Goal: Find specific page/section: Find specific page/section

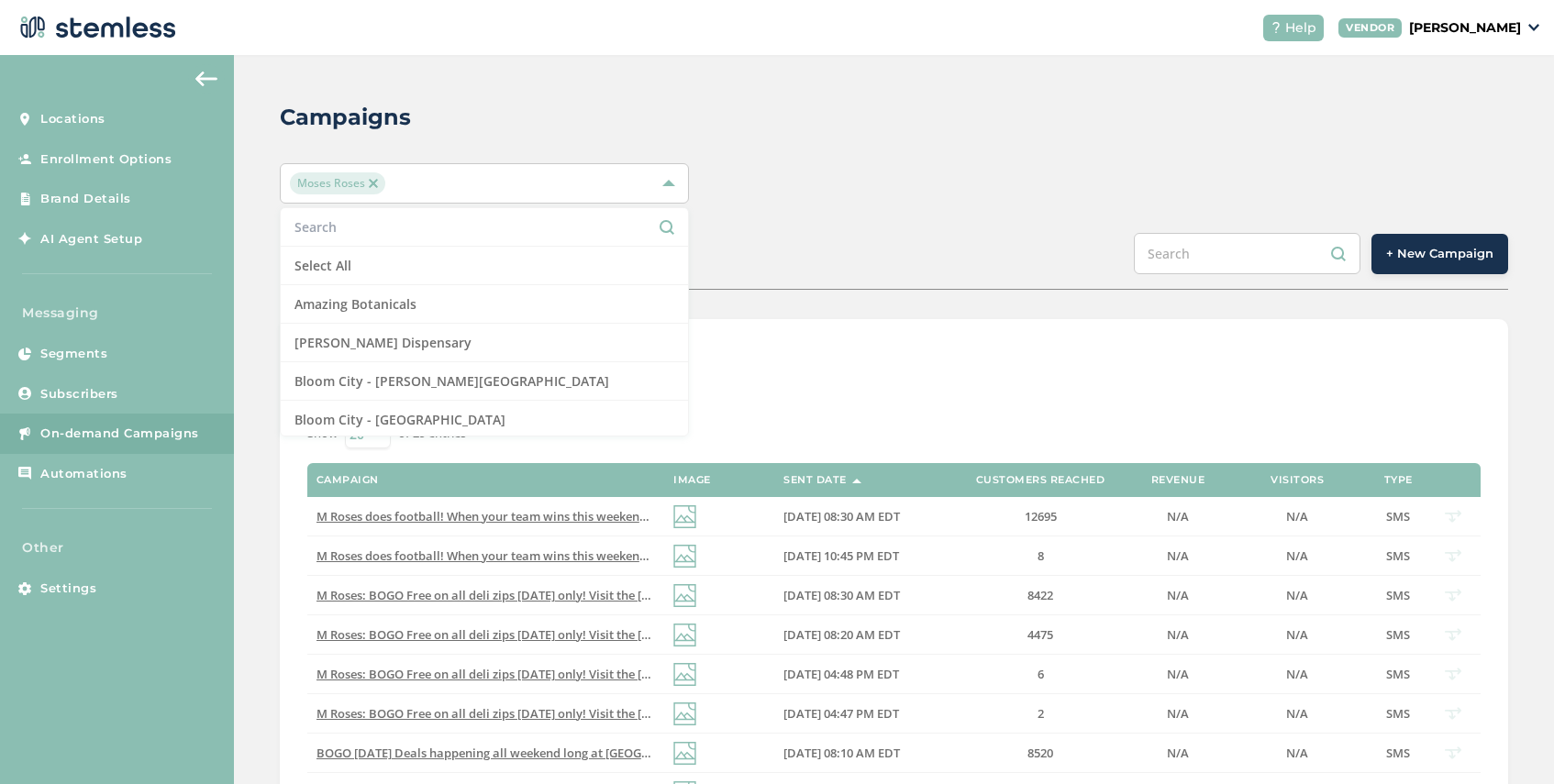
scroll to position [1067, 0]
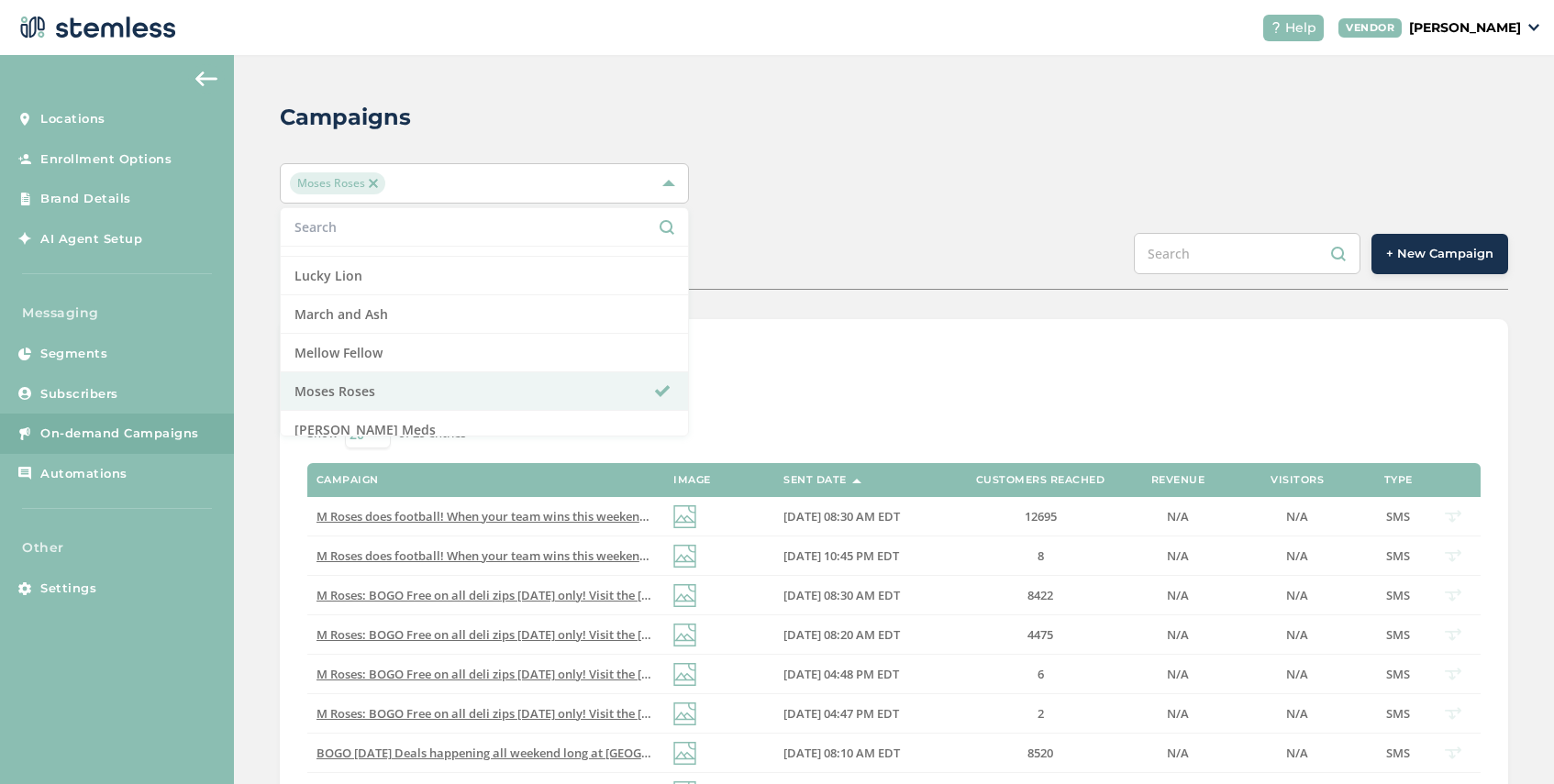
click at [376, 185] on img at bounding box center [373, 182] width 9 height 9
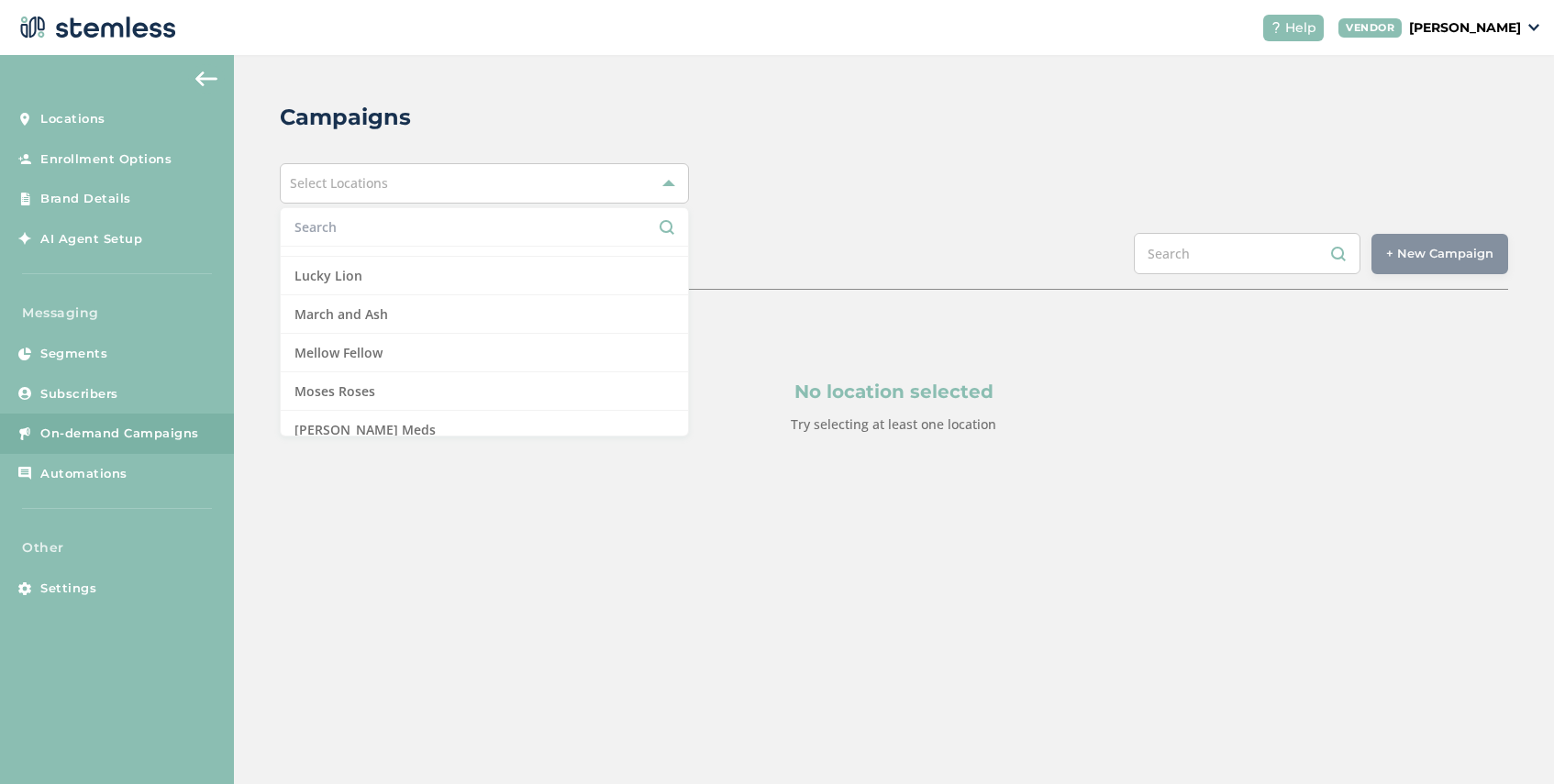
click at [376, 185] on span "Select Locations" at bounding box center [338, 183] width 98 height 18
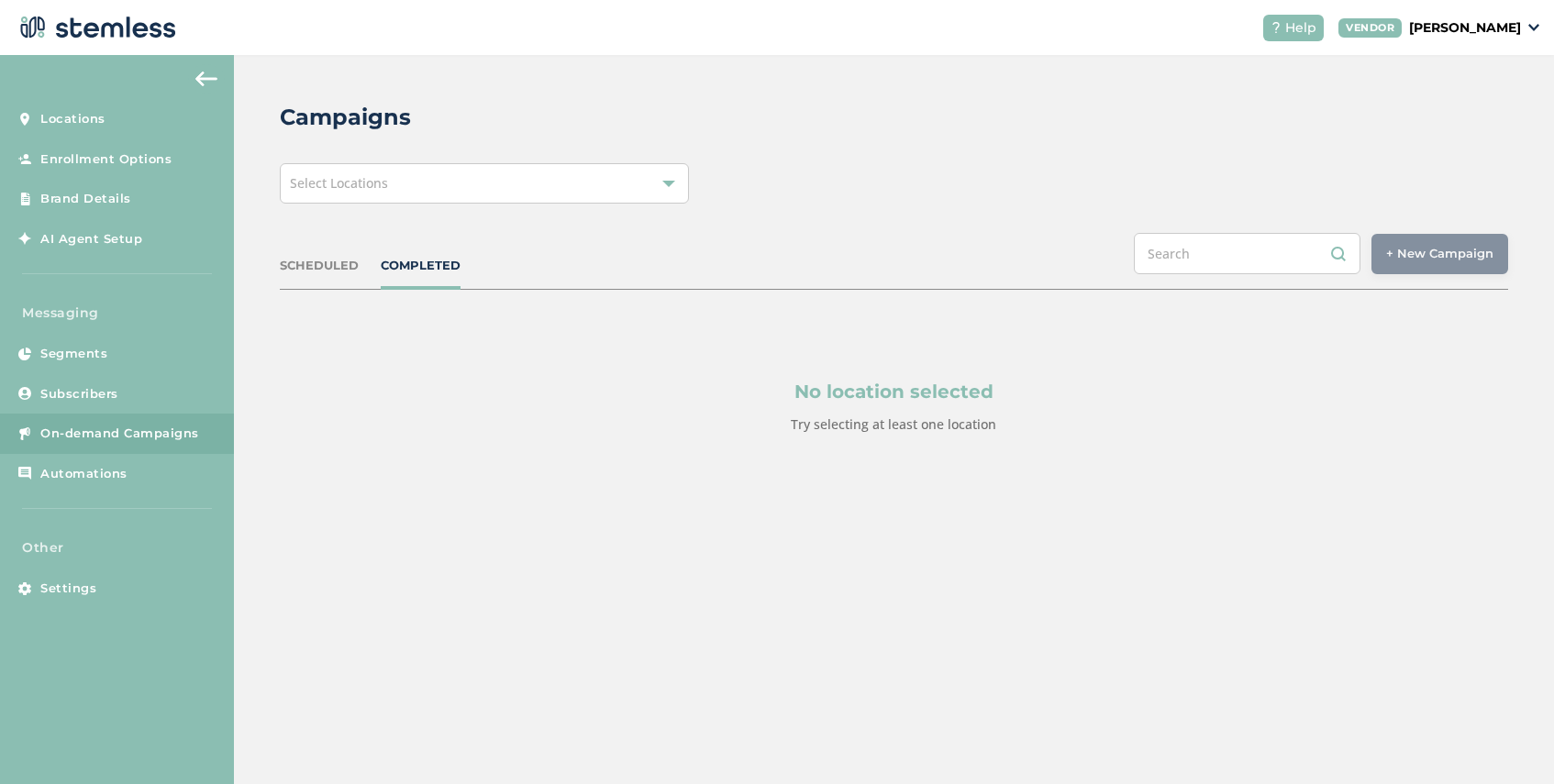
click at [376, 185] on span "Select Locations" at bounding box center [338, 183] width 98 height 18
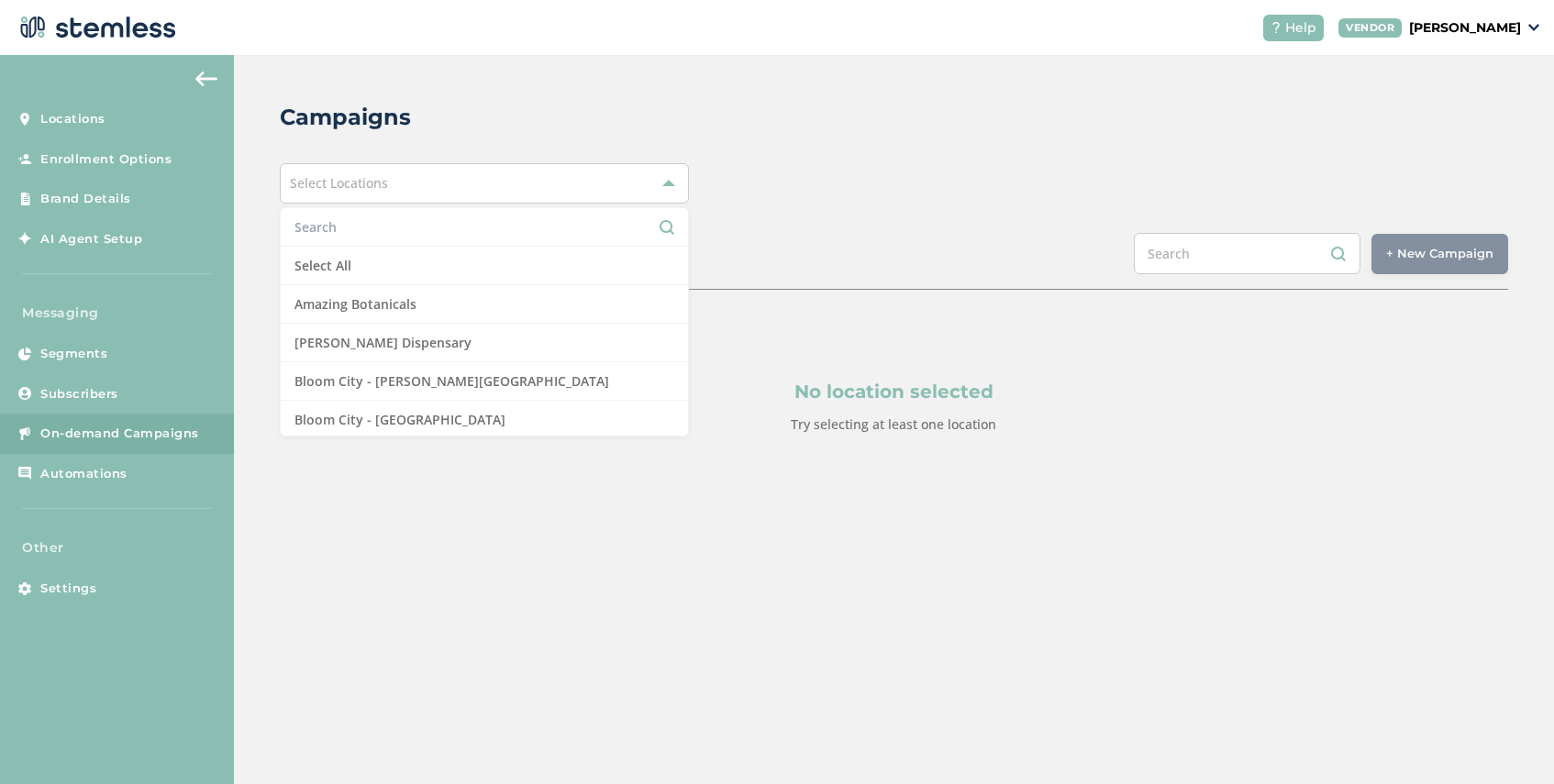
click at [362, 231] on input "text" at bounding box center [484, 226] width 380 height 19
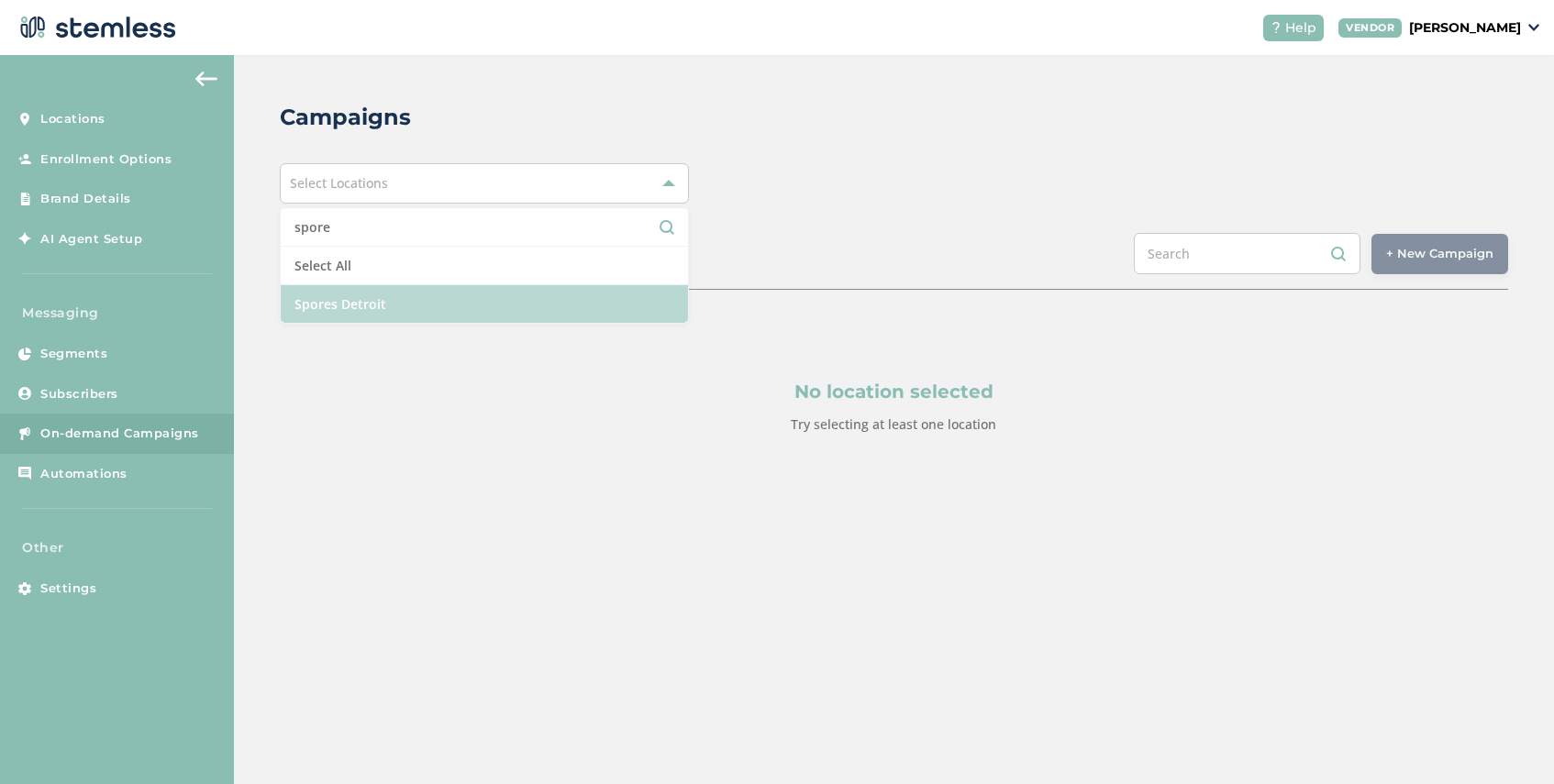
type input "spore"
click at [387, 303] on li "Spores Detroit" at bounding box center [484, 304] width 408 height 38
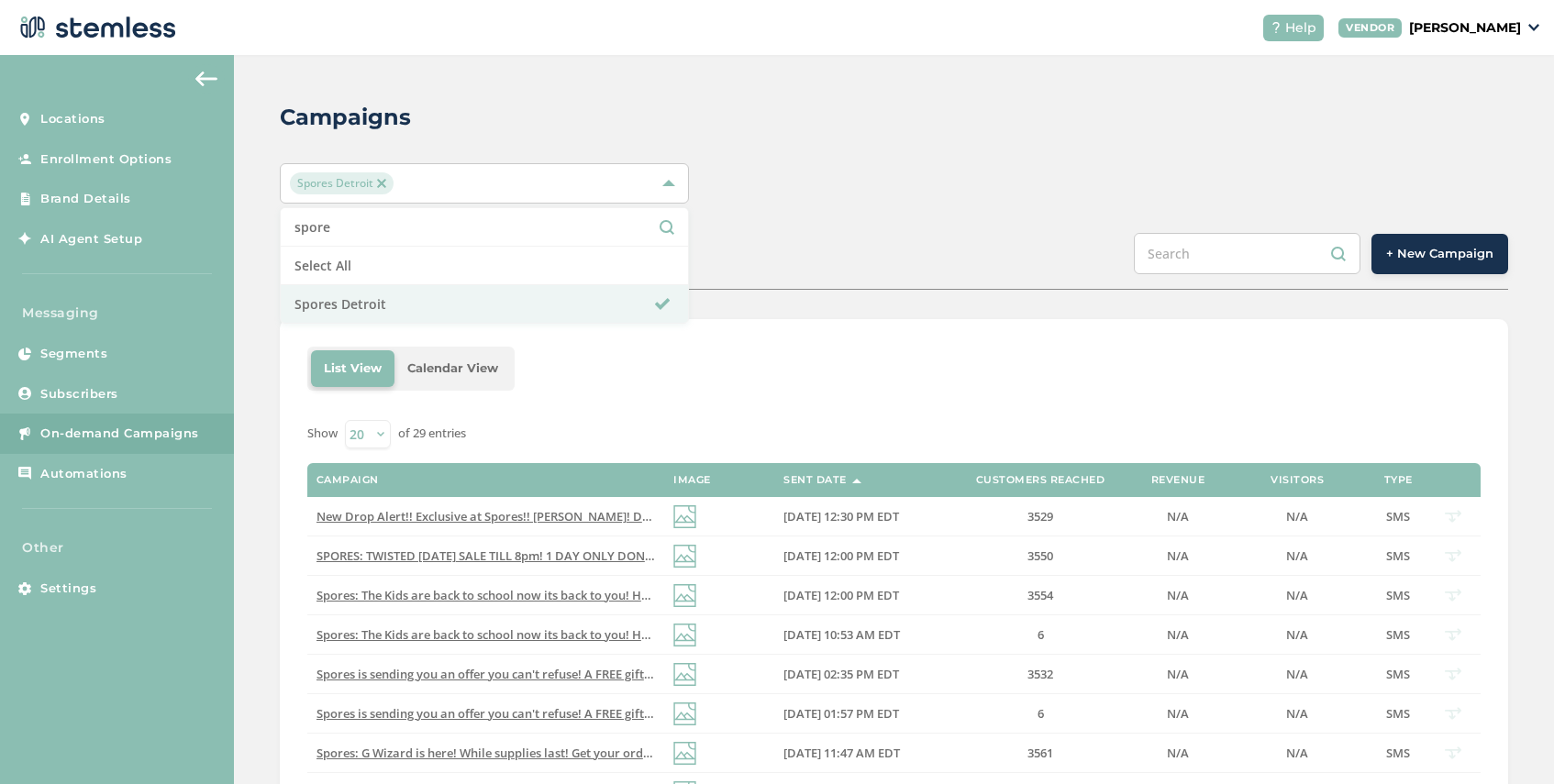
click at [717, 420] on div "Show 20 50 100 of 29 entries" at bounding box center [894, 434] width 1173 height 29
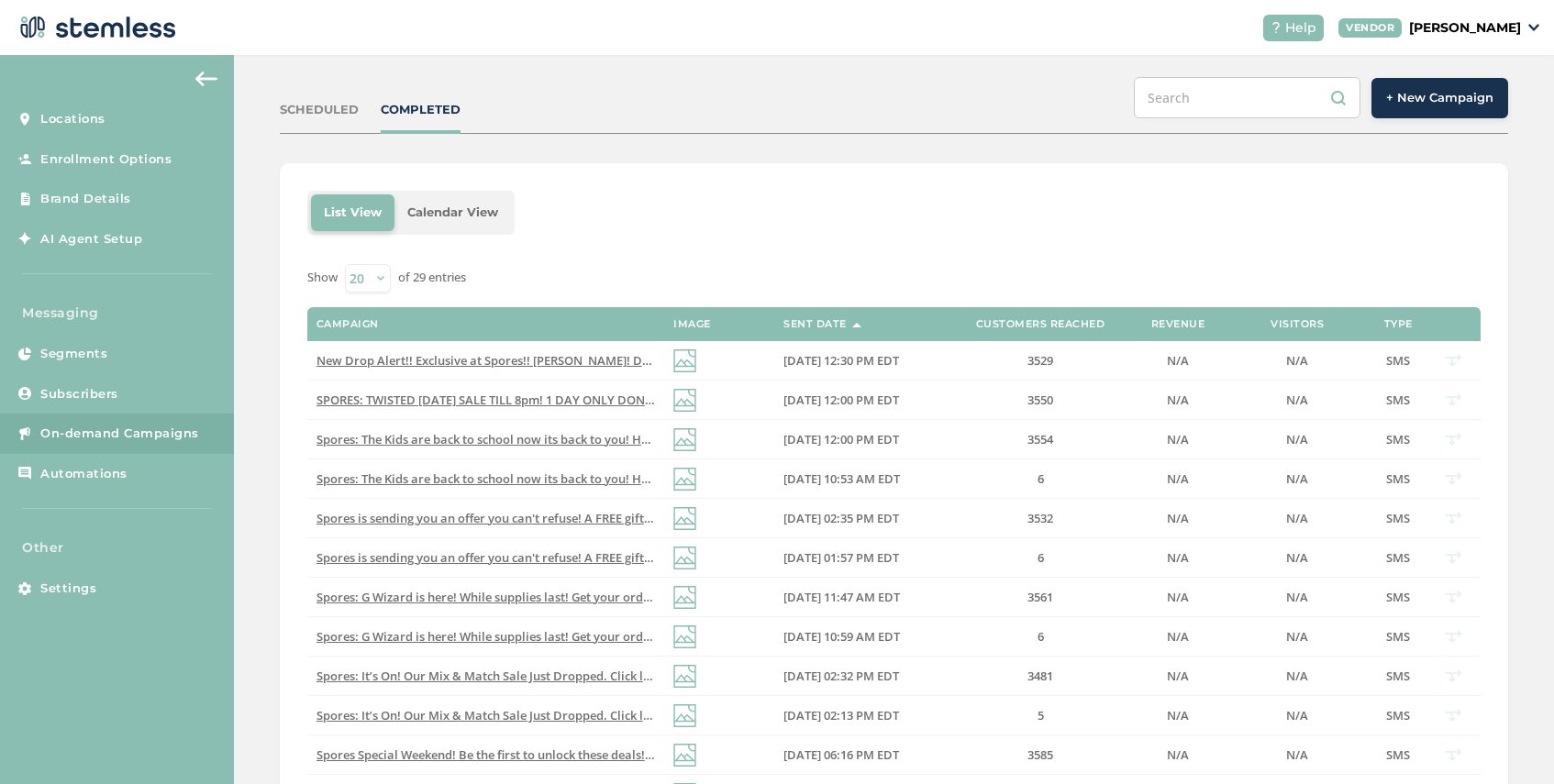
scroll to position [0, 0]
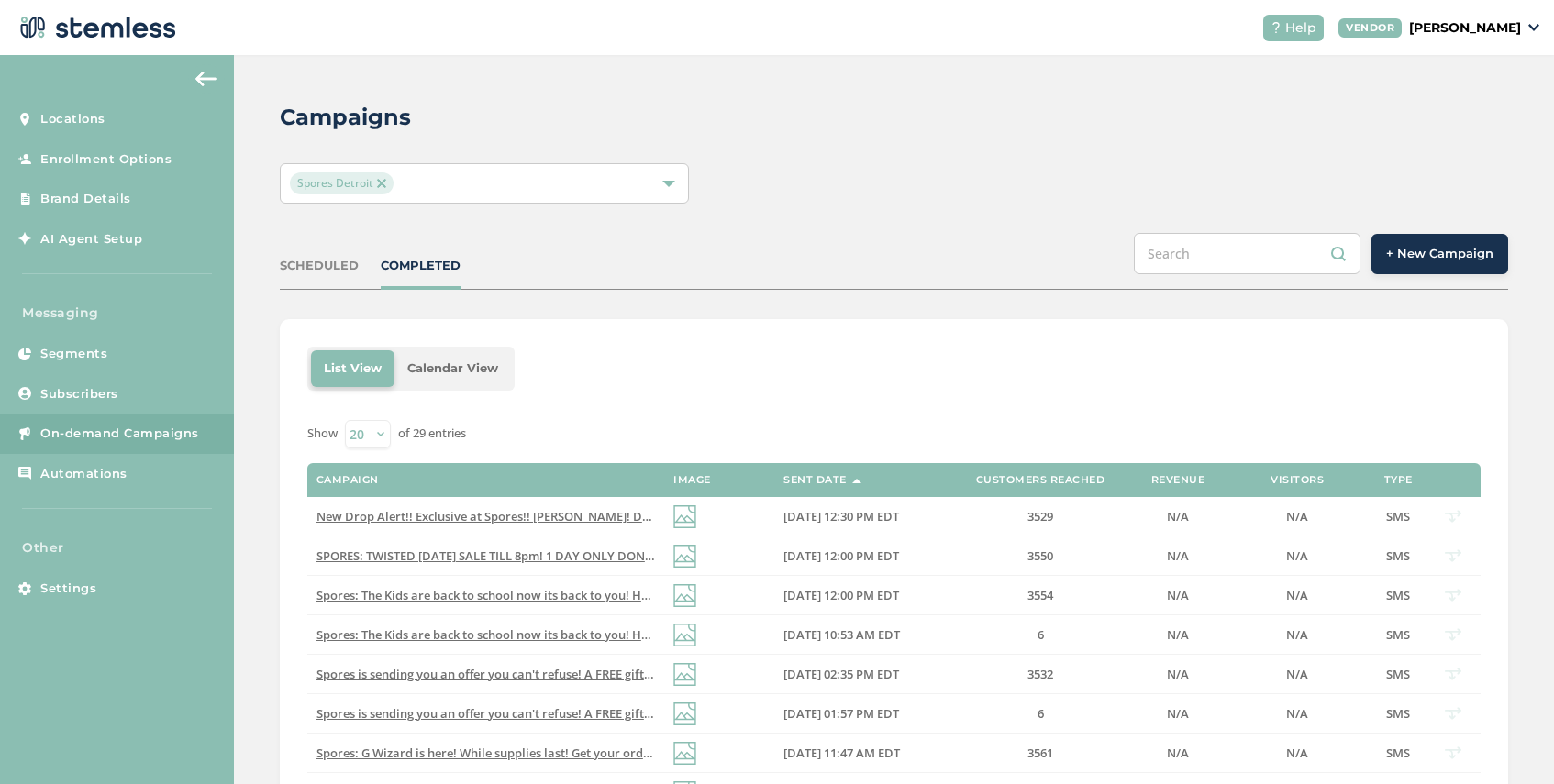
click at [380, 185] on img at bounding box center [381, 182] width 9 height 9
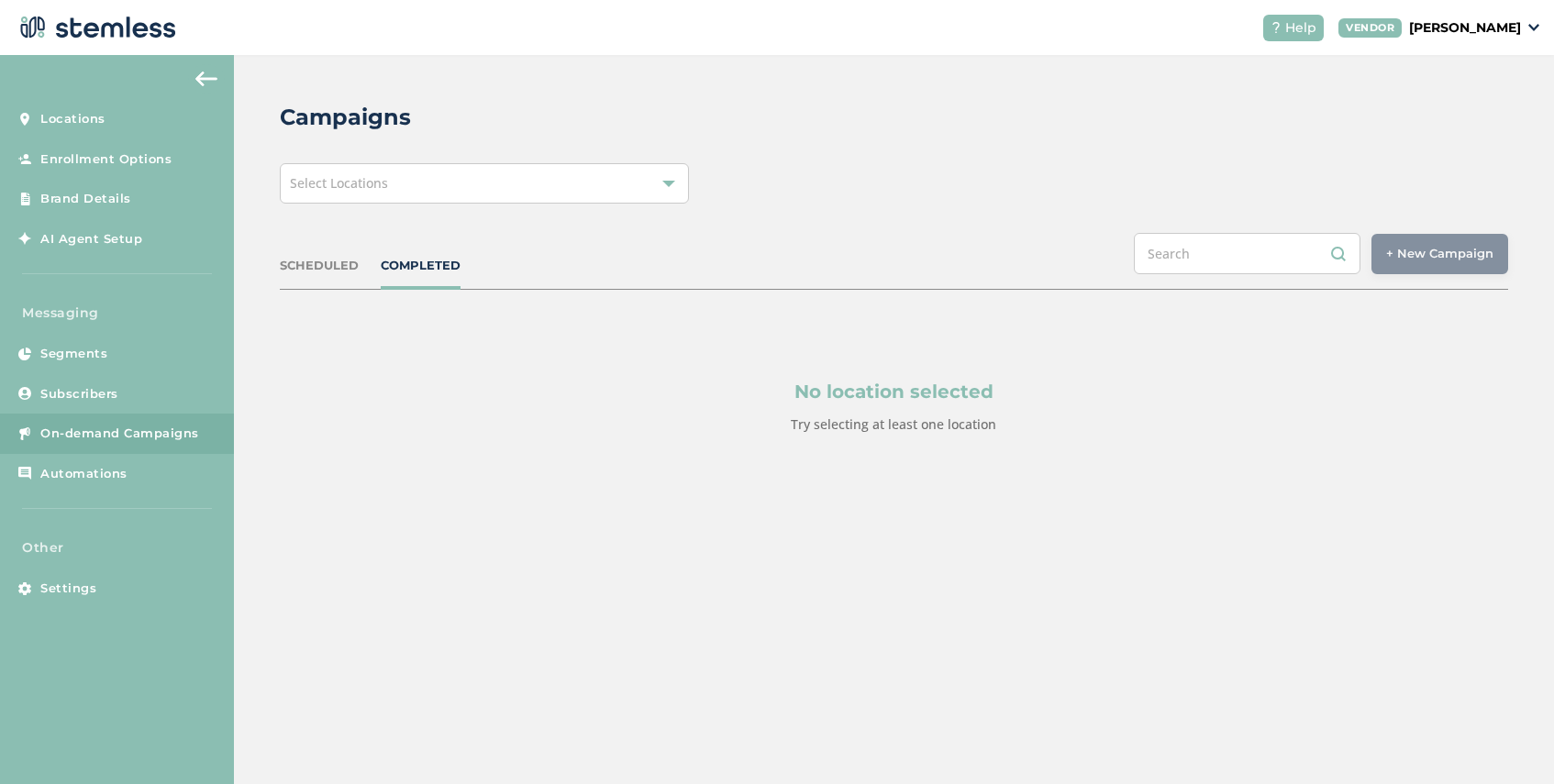
click at [392, 185] on div "Select Locations" at bounding box center [484, 183] width 409 height 41
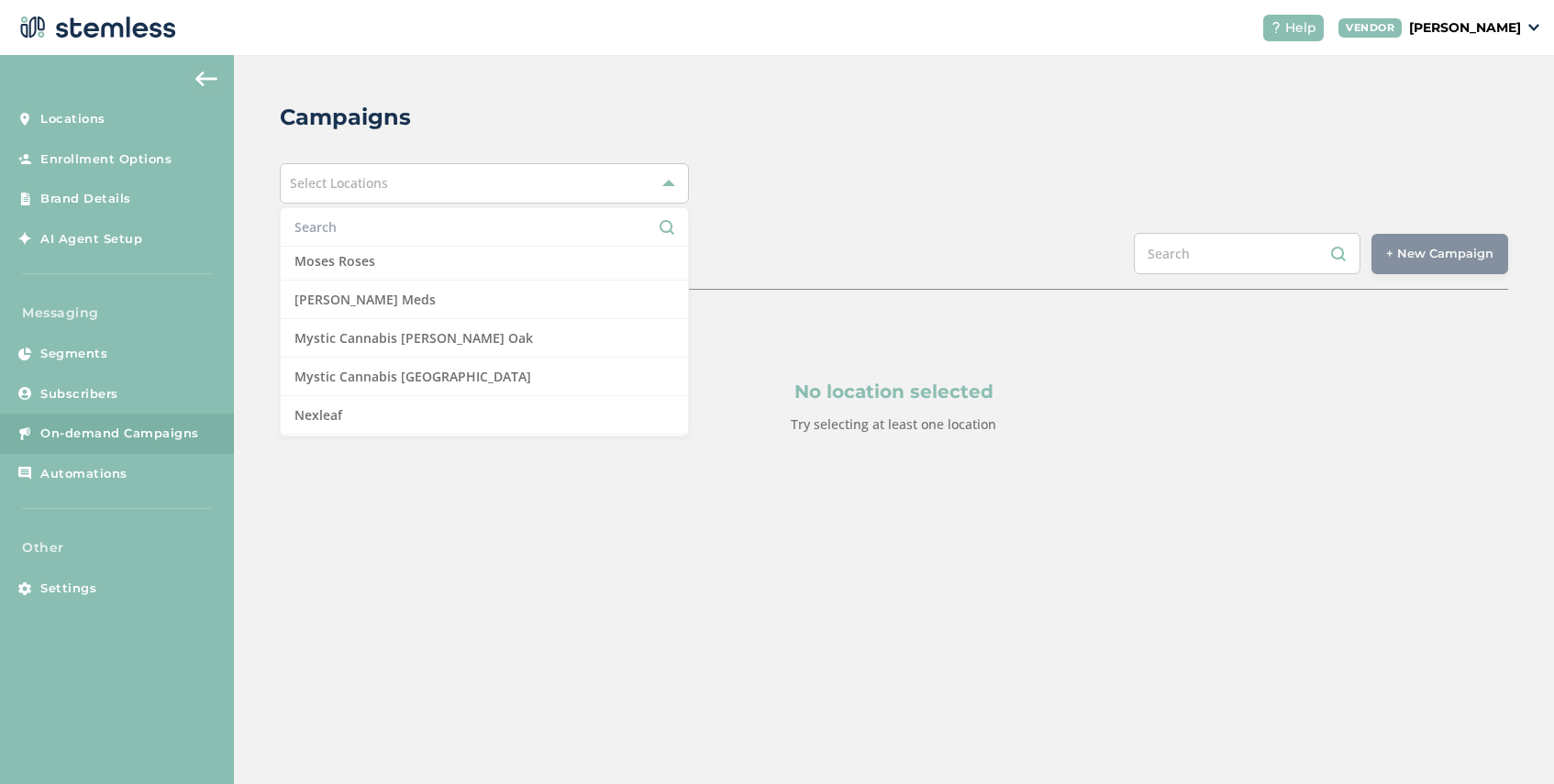
scroll to position [1196, 0]
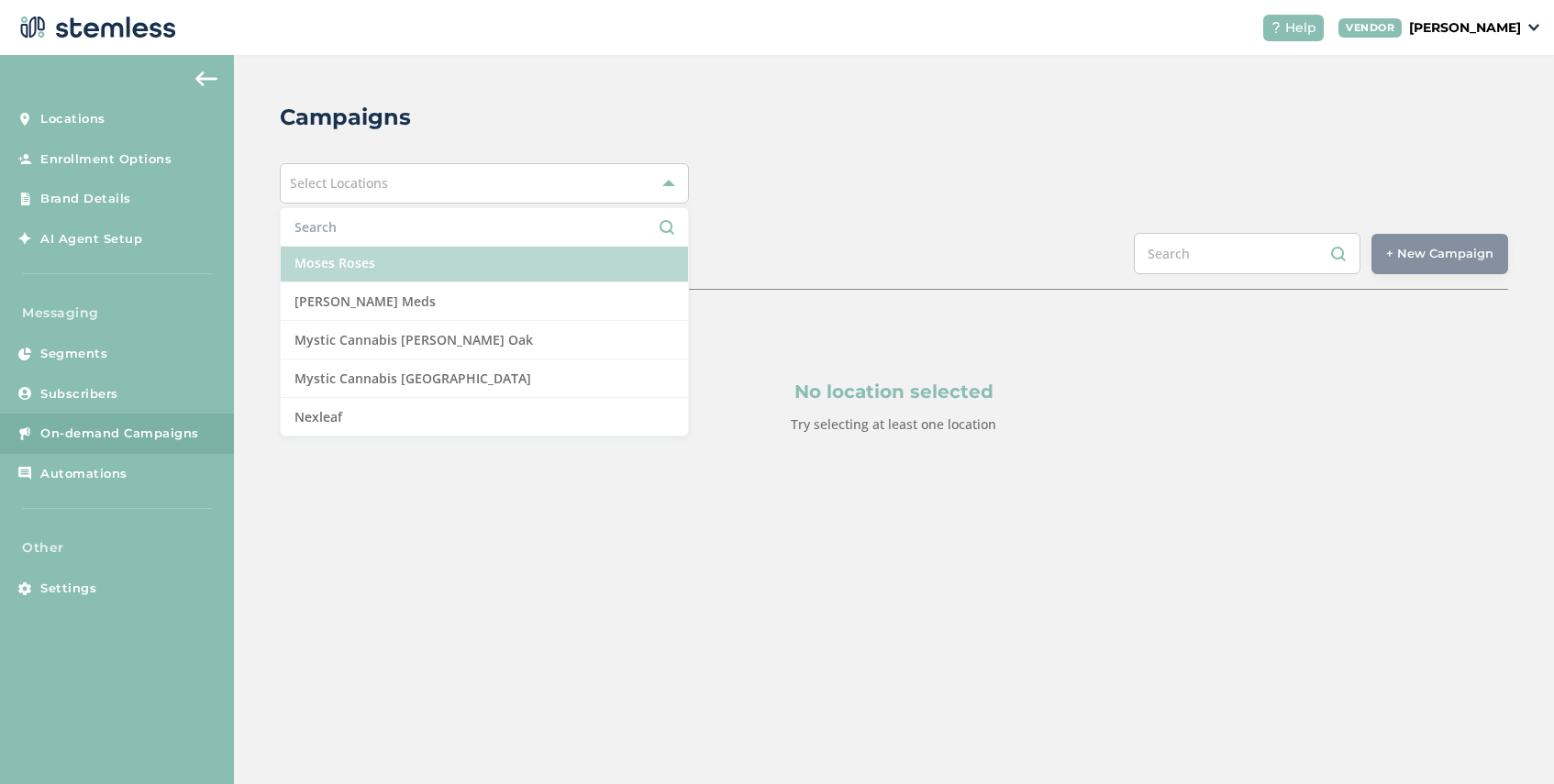
click at [394, 258] on li "Moses Roses" at bounding box center [484, 263] width 408 height 39
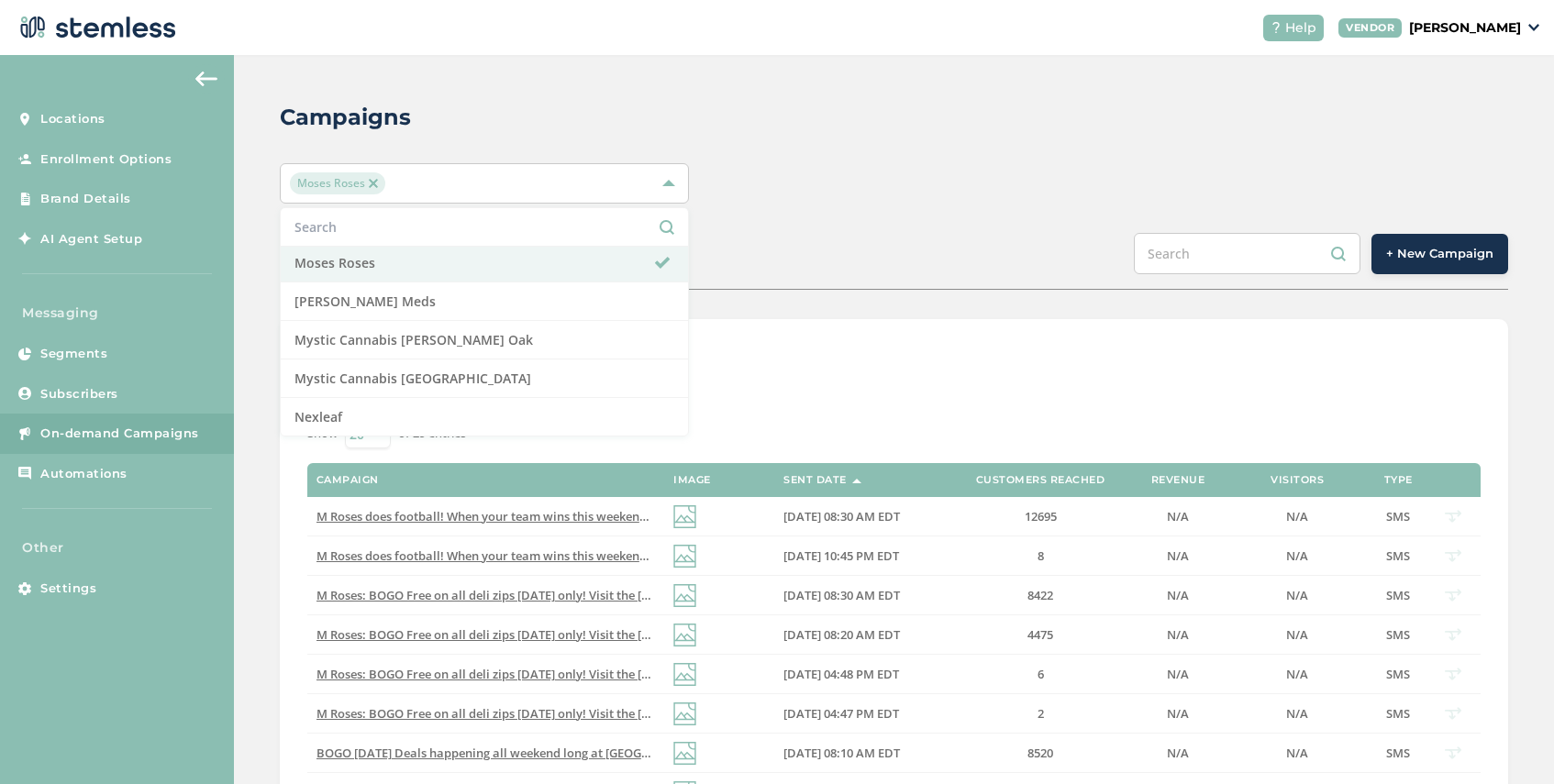
click at [747, 233] on div "SCHEDULED COMPLETED + New Campaign" at bounding box center [894, 261] width 1228 height 56
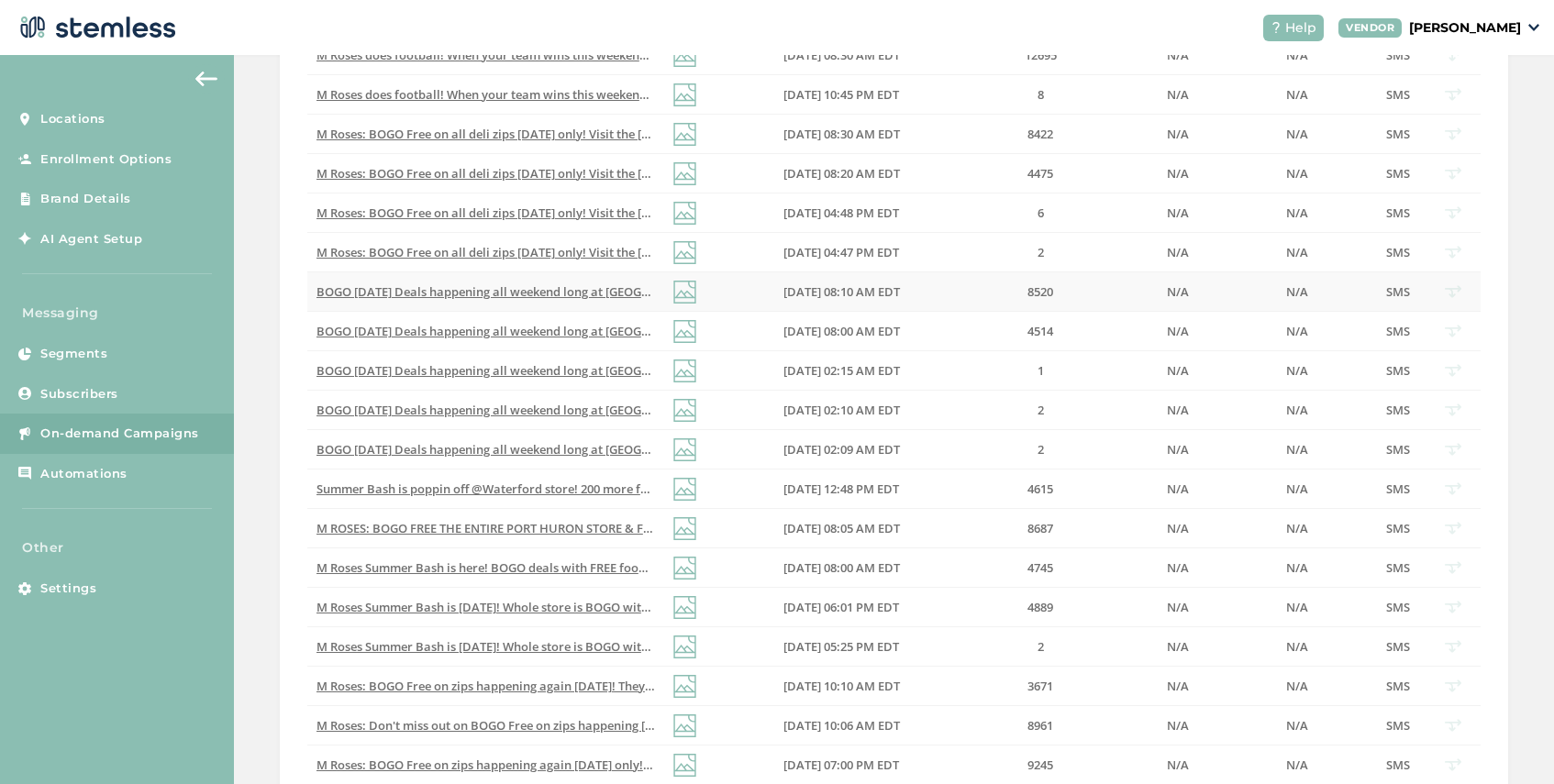
scroll to position [458, 0]
